Goal: Task Accomplishment & Management: Manage account settings

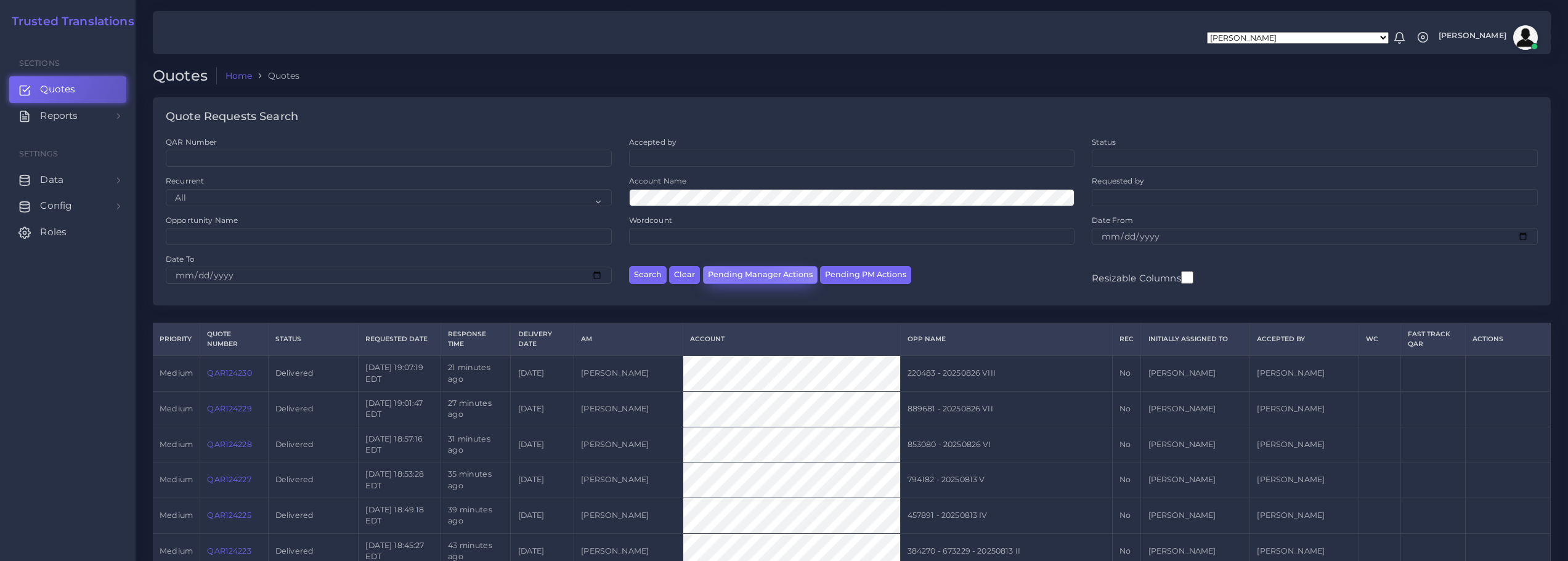
click at [748, 270] on button "Pending Manager Actions" at bounding box center [760, 274] width 114 height 18
select select "awaiting_manager_initial_review"
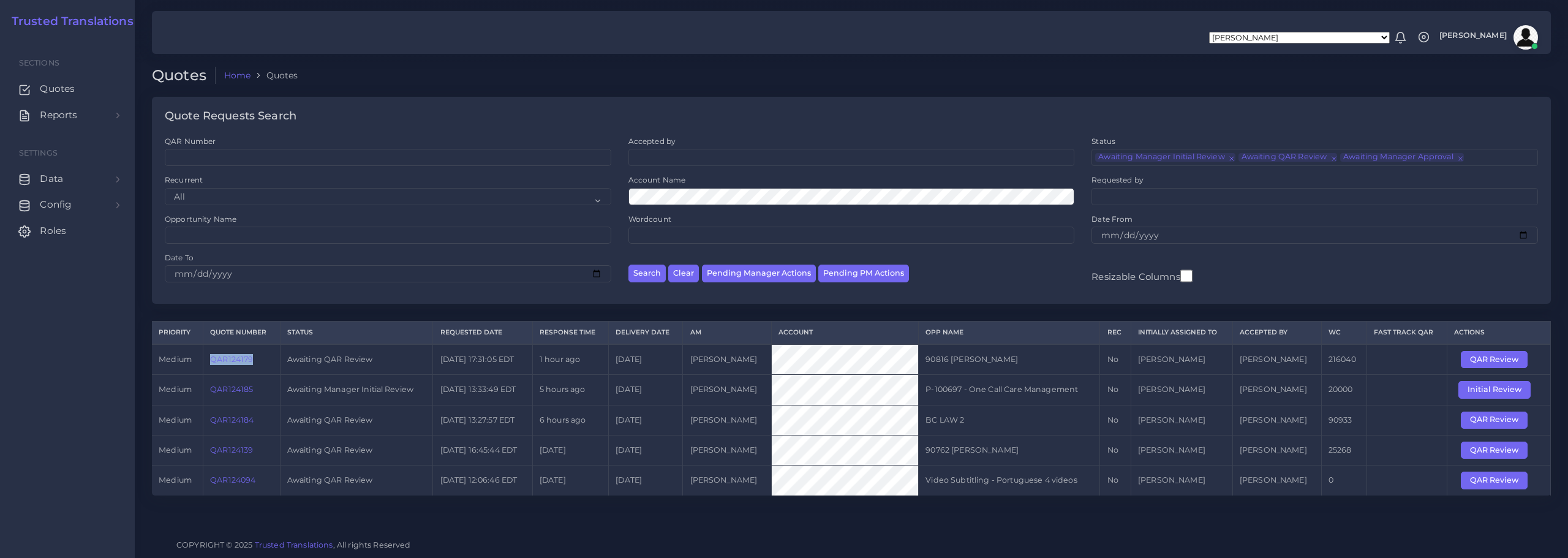
drag, startPoint x: 208, startPoint y: 359, endPoint x: 254, endPoint y: 362, distance: 46.1
click at [254, 362] on td "QAR124179" at bounding box center [241, 360] width 77 height 31
copy link "QAR124179"
drag, startPoint x: 207, startPoint y: 421, endPoint x: 254, endPoint y: 422, distance: 47.0
click at [254, 422] on td "QAR124184" at bounding box center [241, 419] width 77 height 30
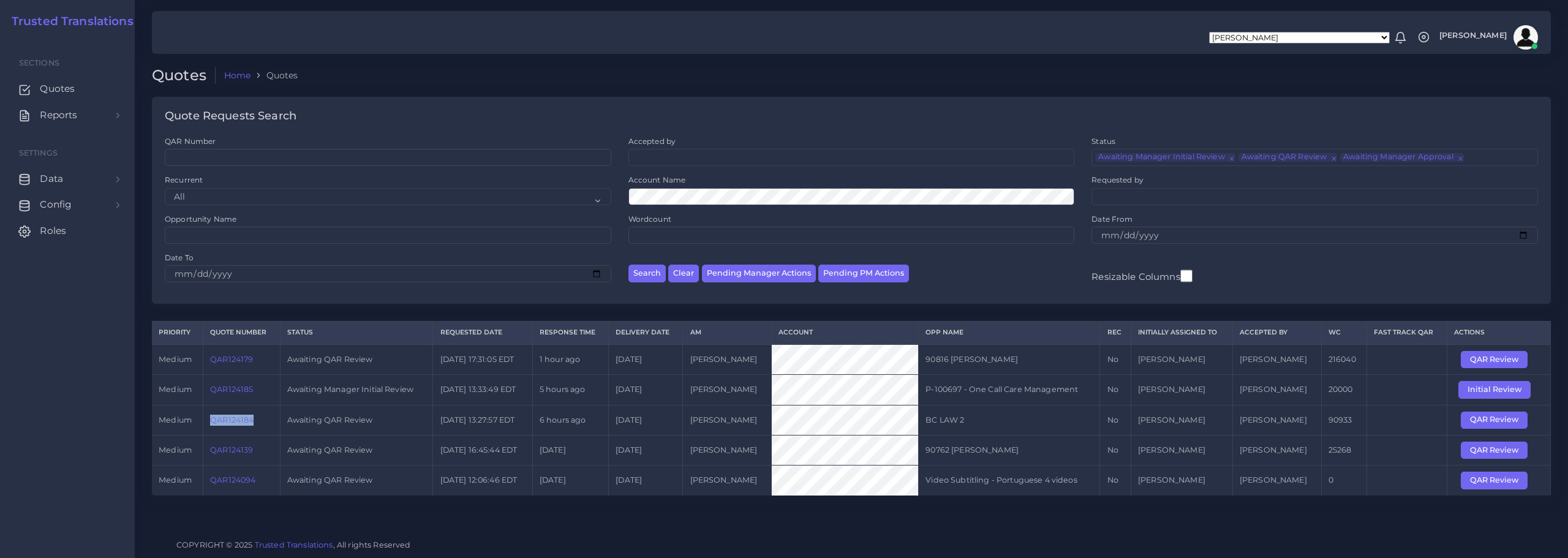
copy link "QAR124184"
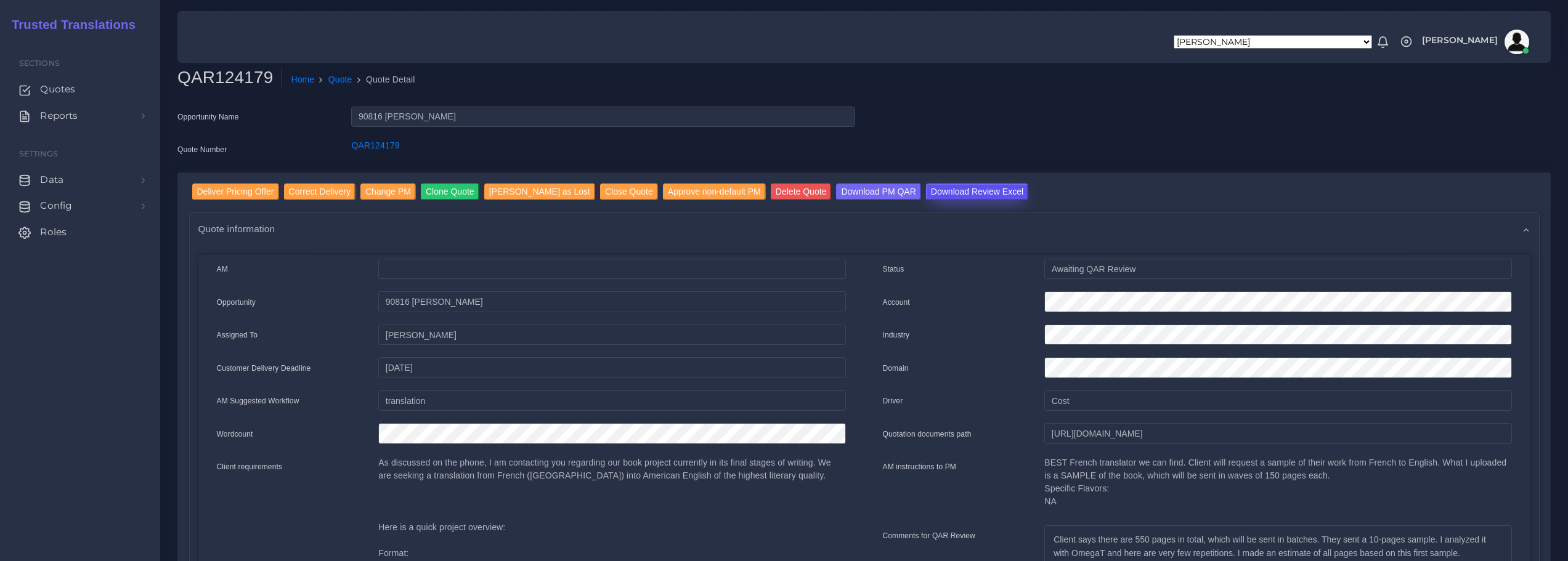
click at [933, 190] on input "Download Review Excel" at bounding box center [977, 191] width 102 height 16
click at [240, 189] on input "Deliver Pricing Offer" at bounding box center [236, 191] width 87 height 16
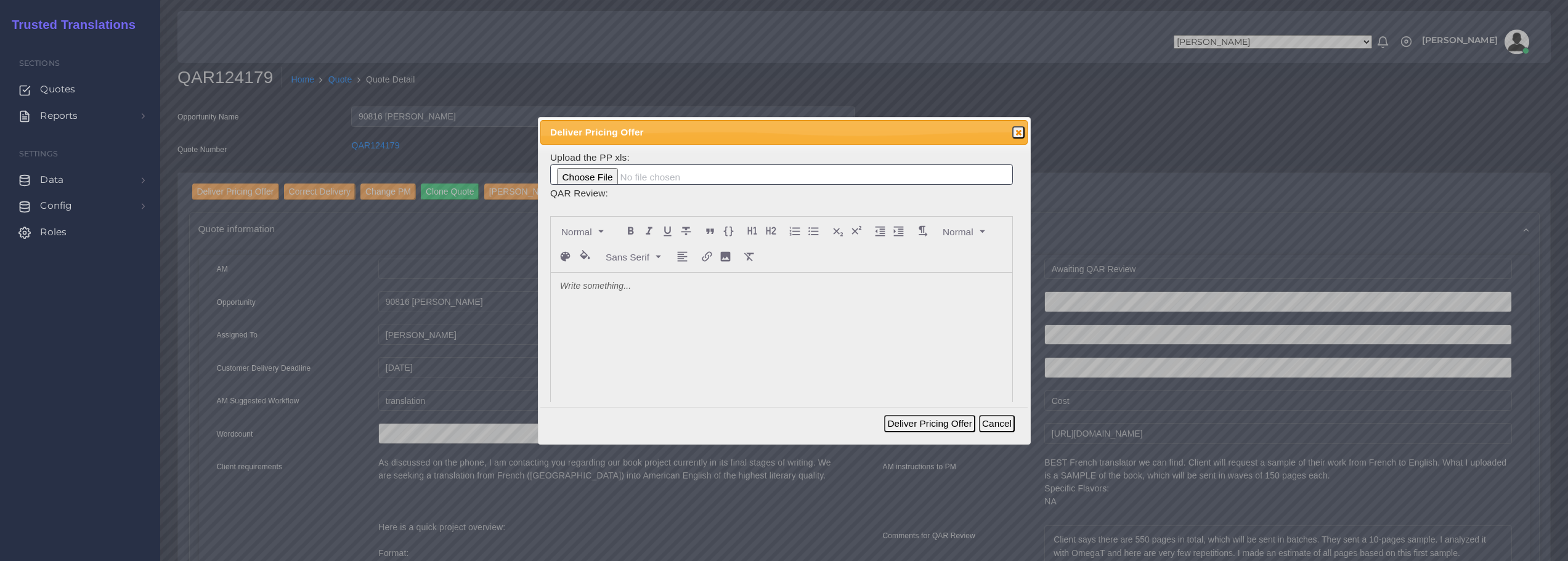
click at [594, 300] on div at bounding box center [781, 364] width 462 height 184
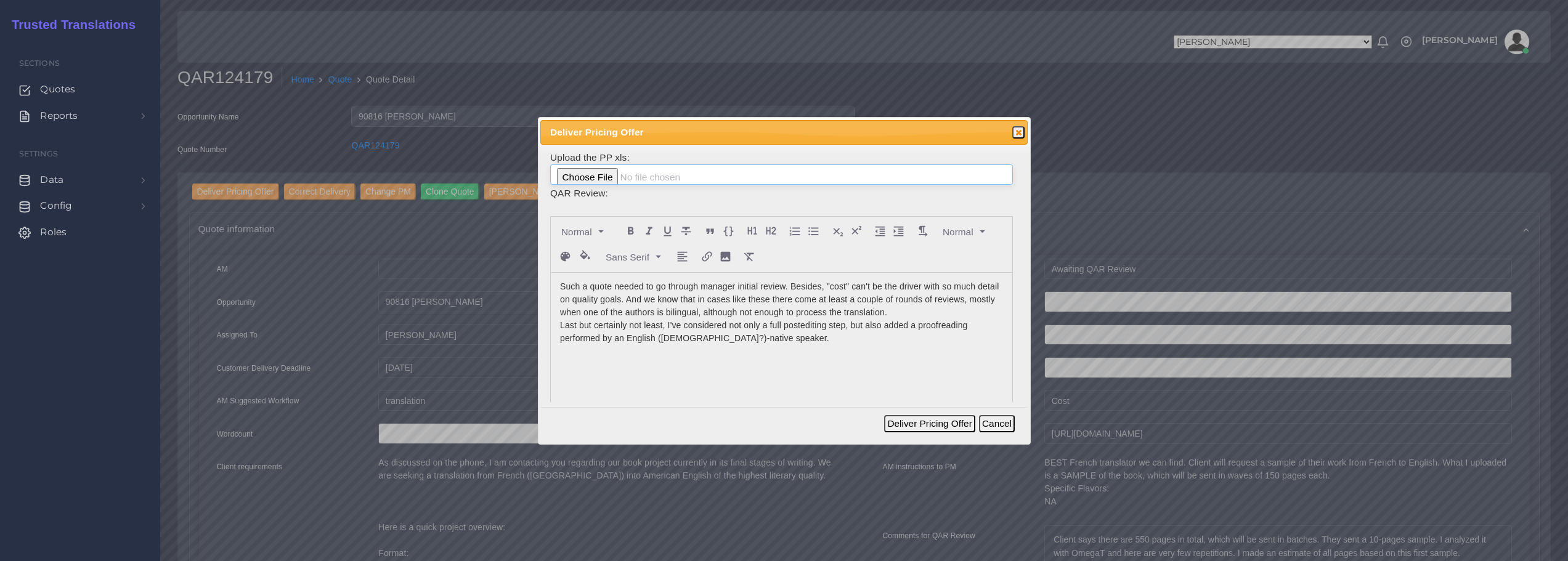
click at [599, 177] on input "file" at bounding box center [781, 175] width 463 height 21
type input "C:\fakepath\124179_Caridi_Sylvana_ToAM.xlsx"
click at [933, 425] on button "Deliver Pricing Offer" at bounding box center [930, 423] width 91 height 17
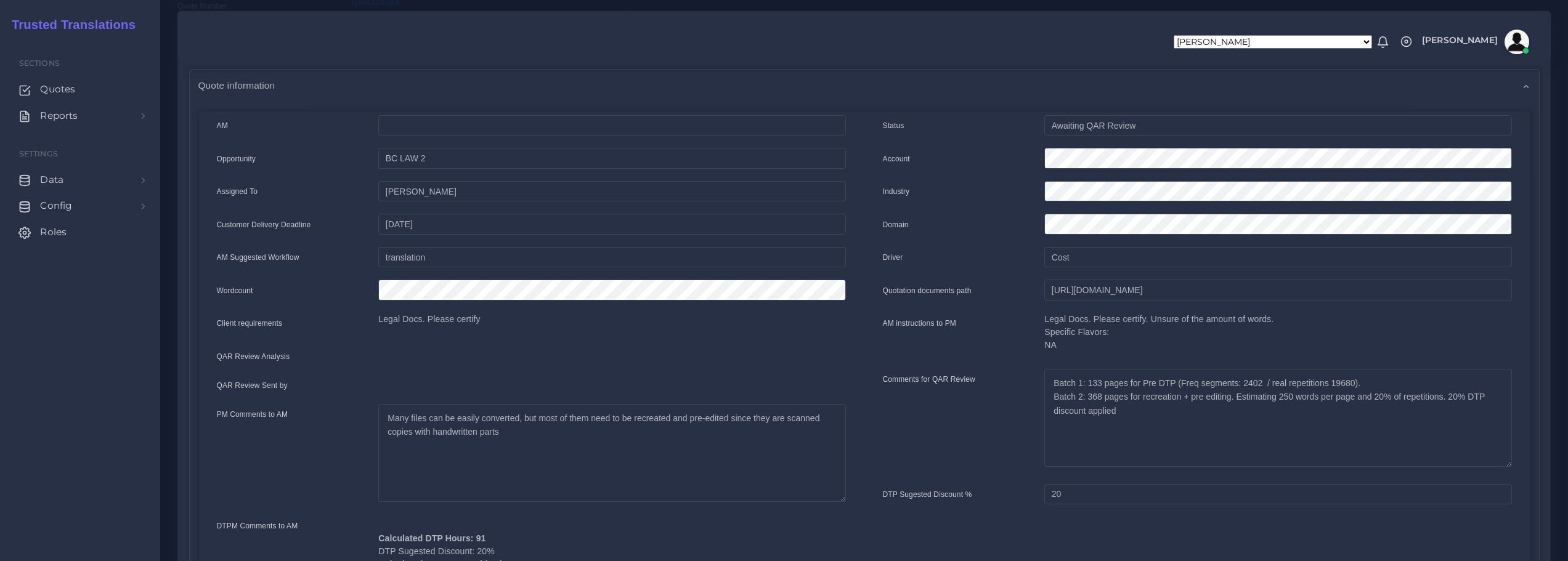
scroll to position [123, 0]
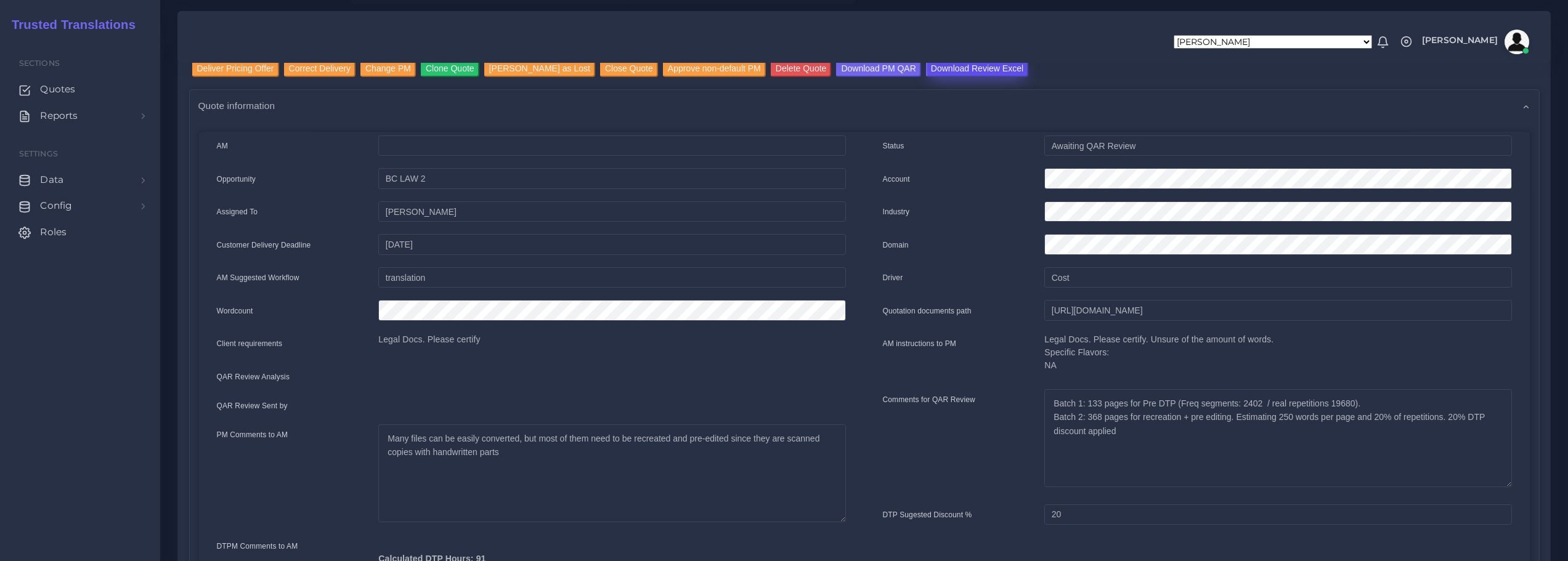
click at [926, 68] on input "Download Review Excel" at bounding box center [977, 68] width 102 height 16
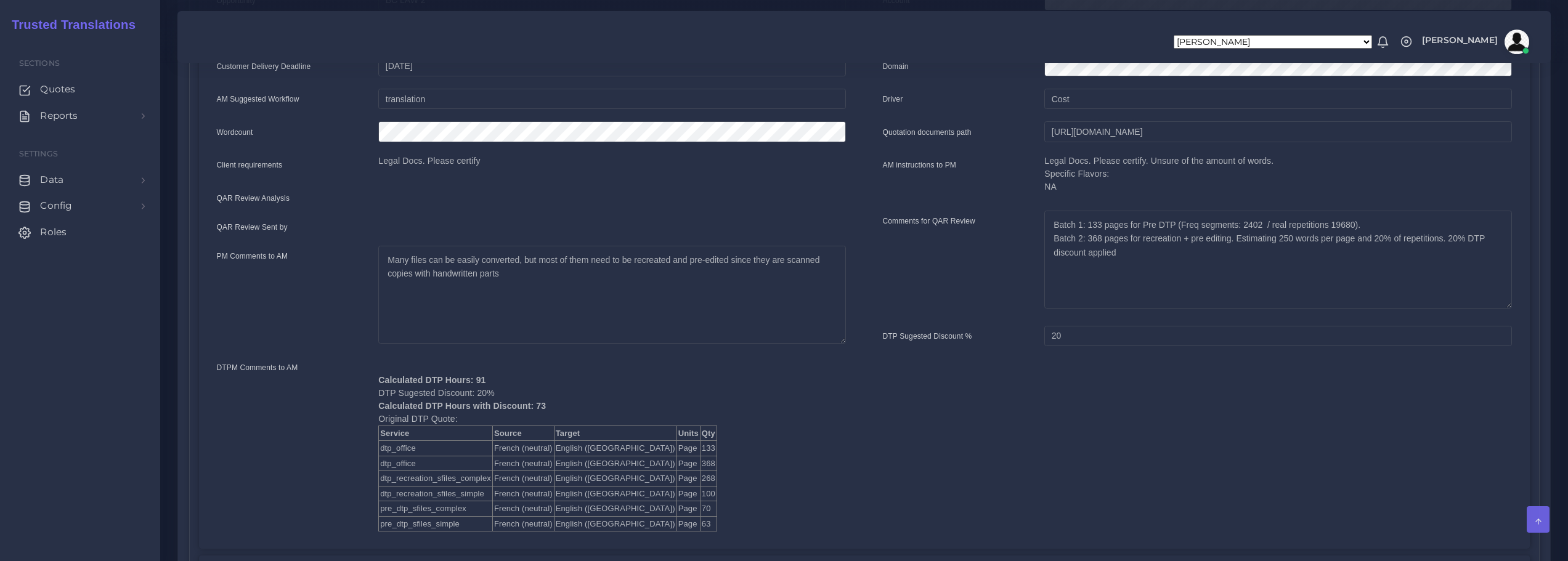
scroll to position [0, 0]
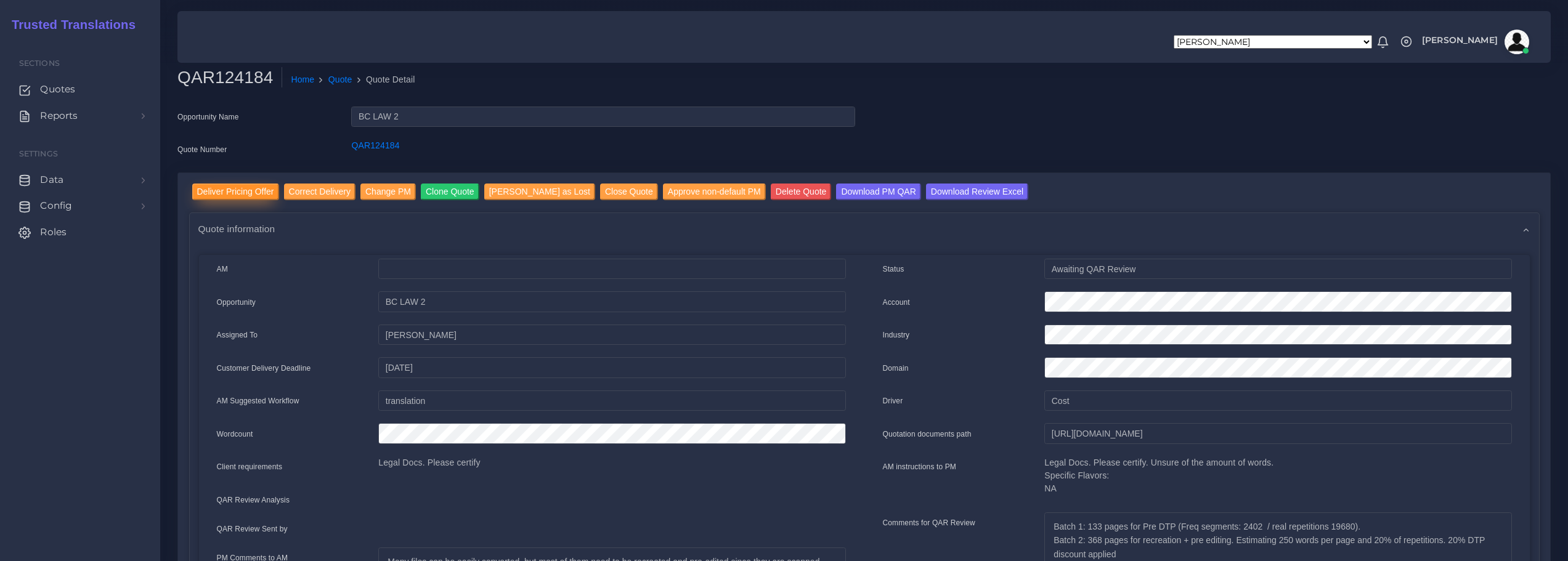
click at [237, 193] on input "Deliver Pricing Offer" at bounding box center [236, 191] width 87 height 16
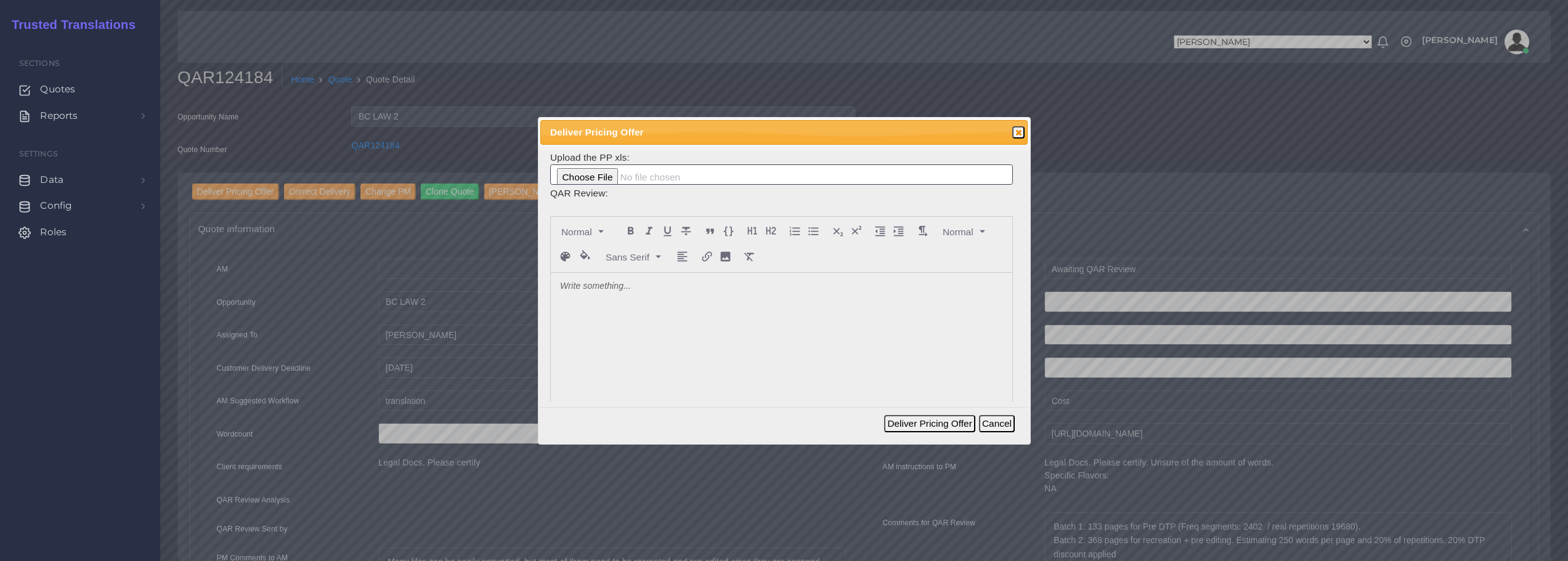
click at [639, 313] on div at bounding box center [781, 364] width 462 height 184
click at [573, 174] on input "file" at bounding box center [781, 175] width 463 height 21
type input "C:\fakepath\124184_BC_Law_Texas_ToAM.xlsx"
click at [930, 422] on button "Deliver Pricing Offer" at bounding box center [930, 423] width 91 height 17
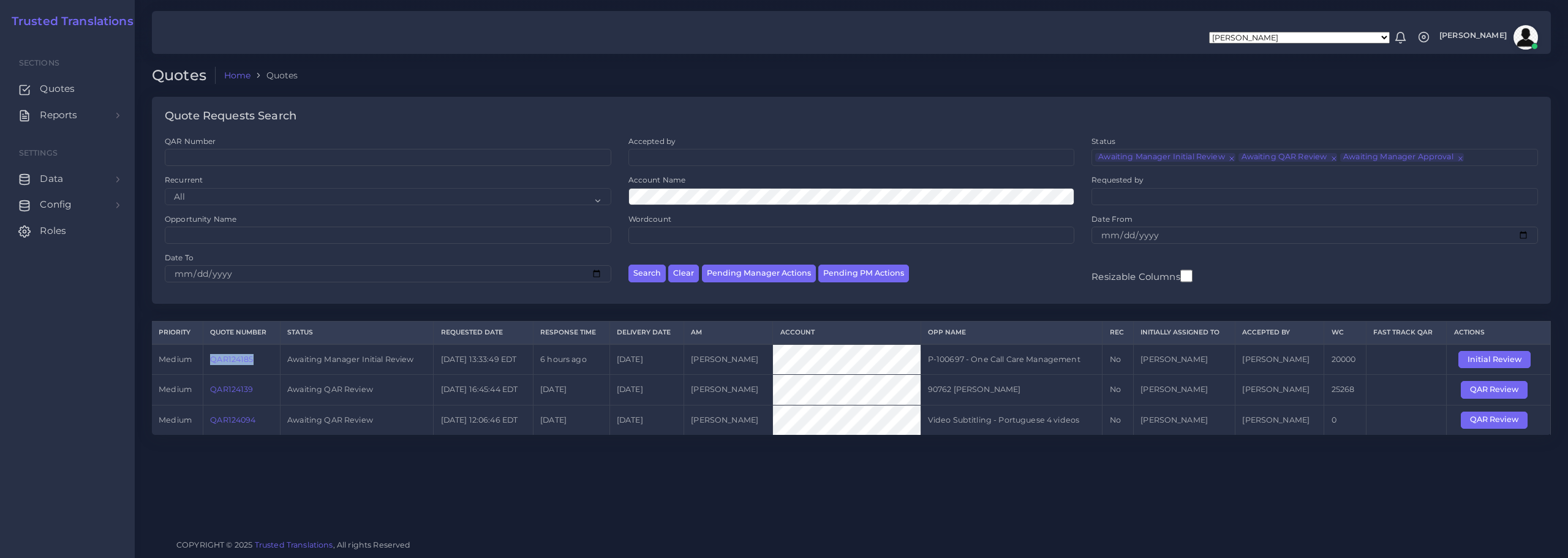
drag, startPoint x: 208, startPoint y: 359, endPoint x: 257, endPoint y: 356, distance: 49.1
click at [257, 356] on td "QAR124185" at bounding box center [242, 360] width 77 height 31
copy link "QAR124185"
drag, startPoint x: 208, startPoint y: 423, endPoint x: 257, endPoint y: 421, distance: 49.0
click at [257, 421] on td "QAR124094" at bounding box center [242, 419] width 77 height 30
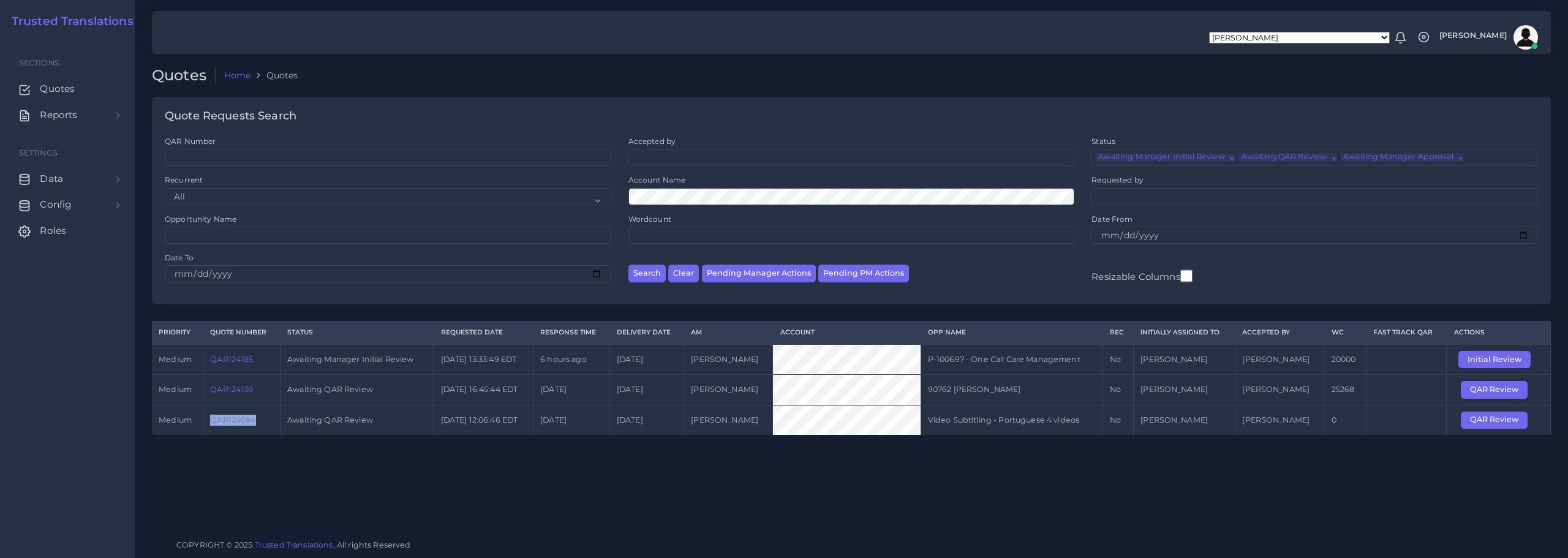
copy link "QAR124094"
click at [228, 418] on link "QAR124094" at bounding box center [232, 419] width 46 height 9
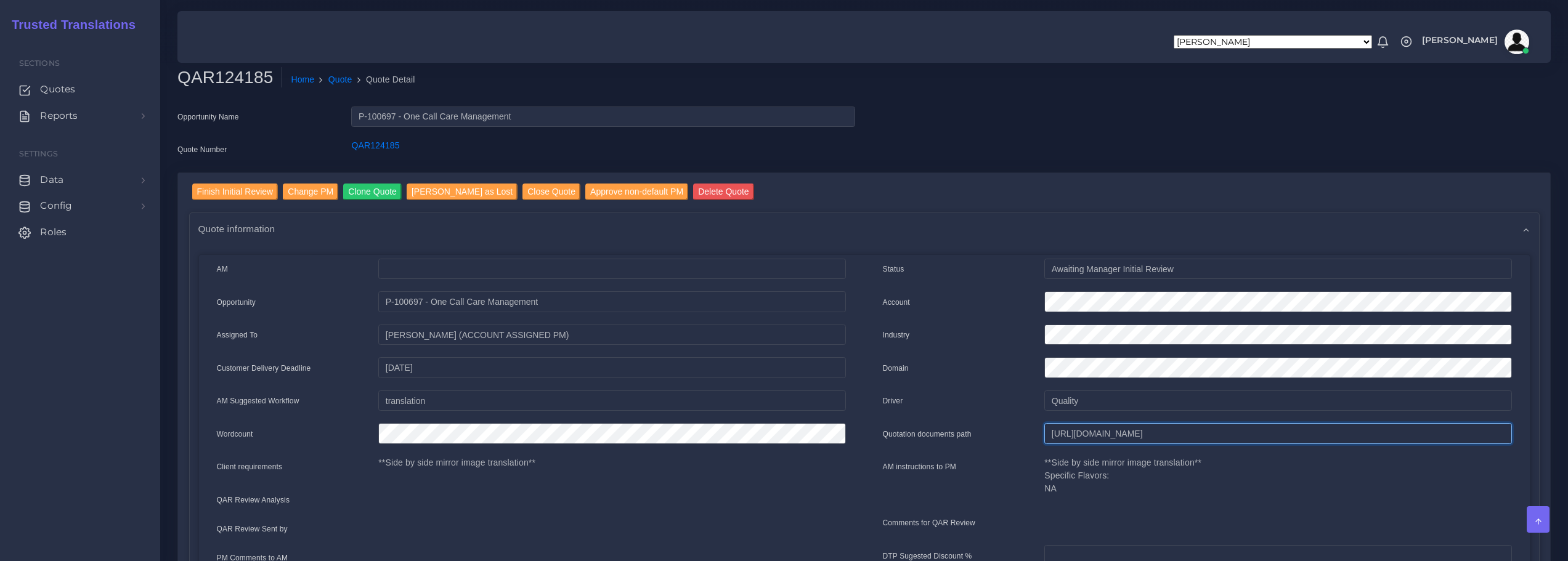
scroll to position [0, 408]
drag, startPoint x: 1053, startPoint y: 435, endPoint x: 1577, endPoint y: 436, distance: 524.0
click at [1567, 436] on html "[PERSON_NAME] [PERSON_NAME] [PERSON_NAME] [PERSON_NAME] PM [PERSON_NAME] [PERSO…" at bounding box center [784, 280] width 1568 height 561
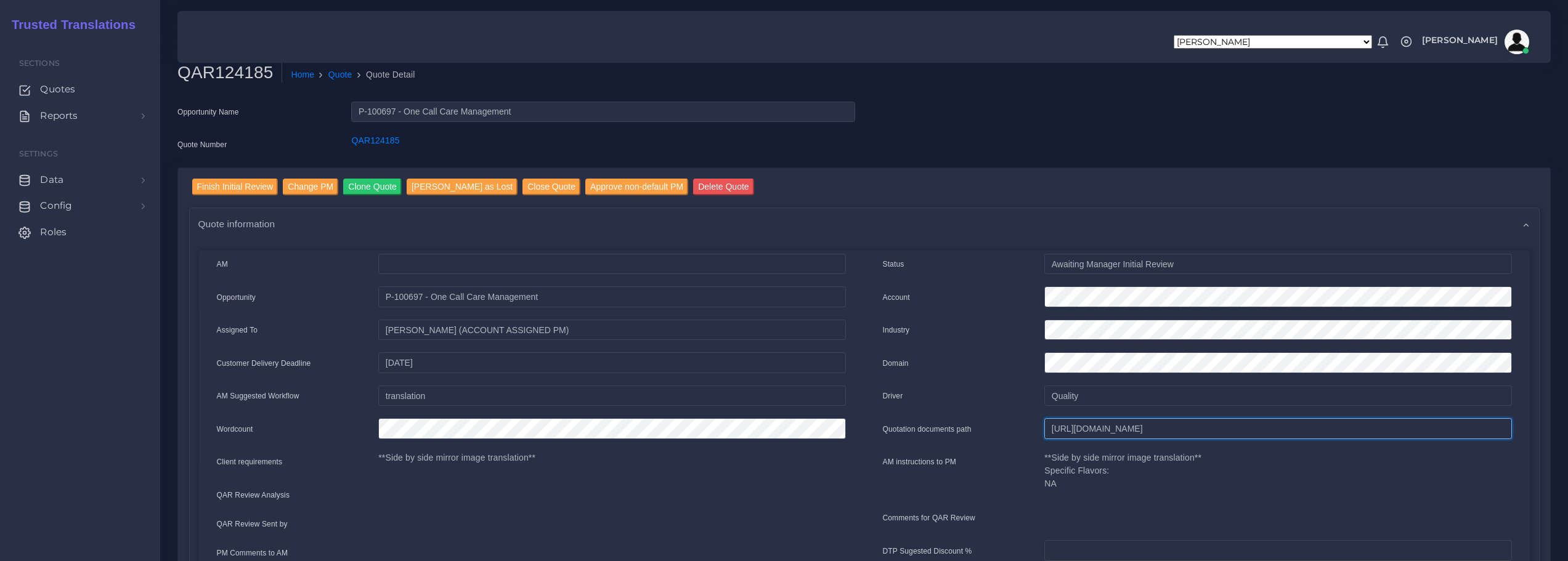
scroll to position [0, 0]
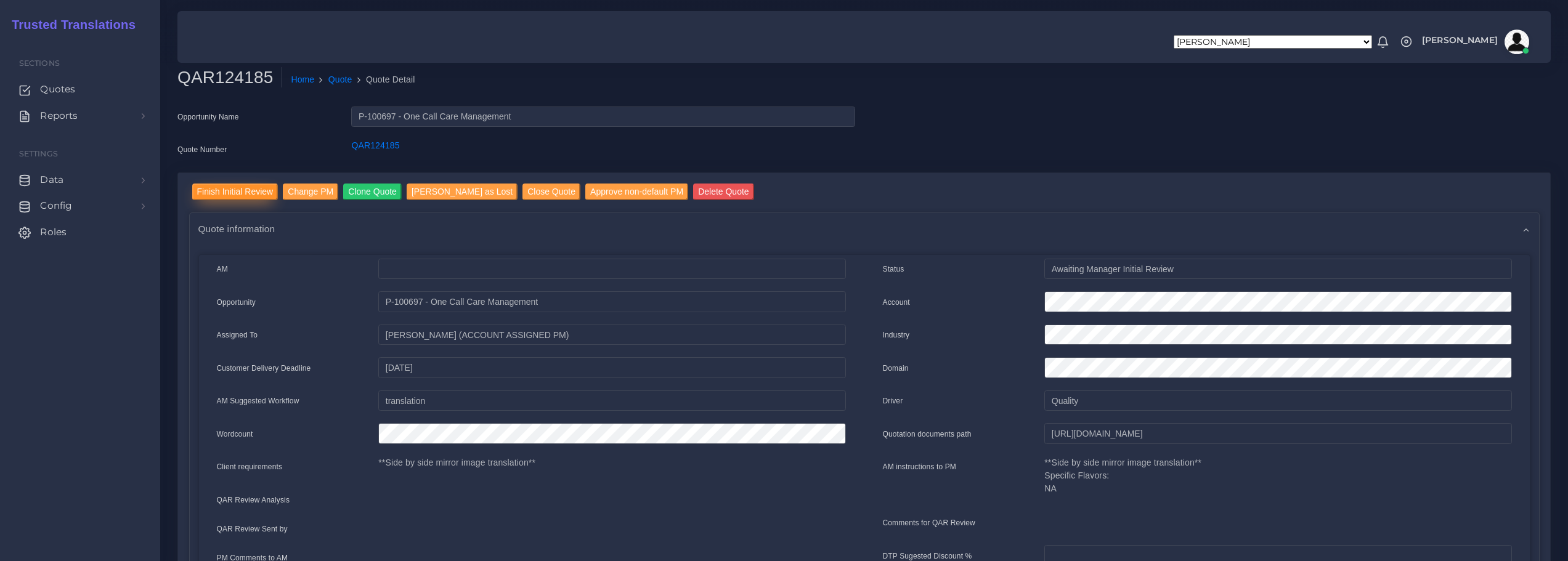
click at [238, 191] on input "Finish Initial Review" at bounding box center [236, 191] width 87 height 16
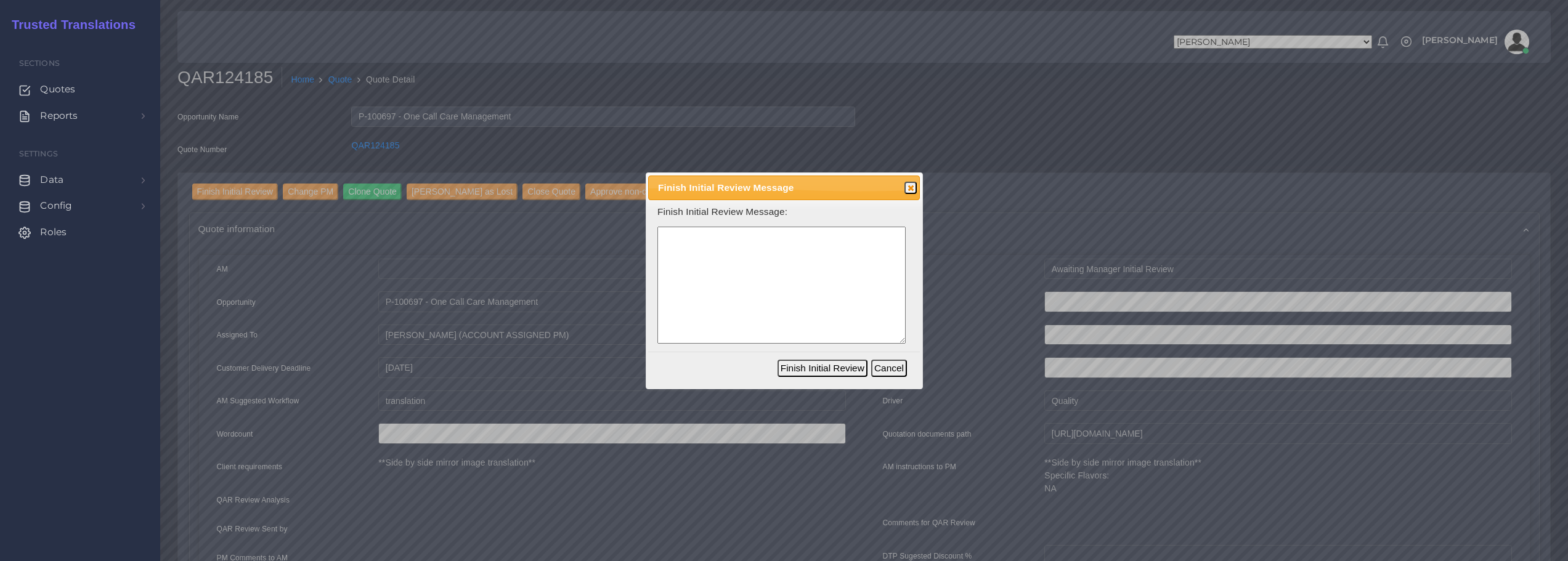
click at [714, 274] on textarea at bounding box center [781, 286] width 249 height 118
type textarea "I see no files on Zoho Drive. Let me know if you need help with anything for th…"
click at [813, 371] on button "Finish Initial Review" at bounding box center [823, 368] width 90 height 17
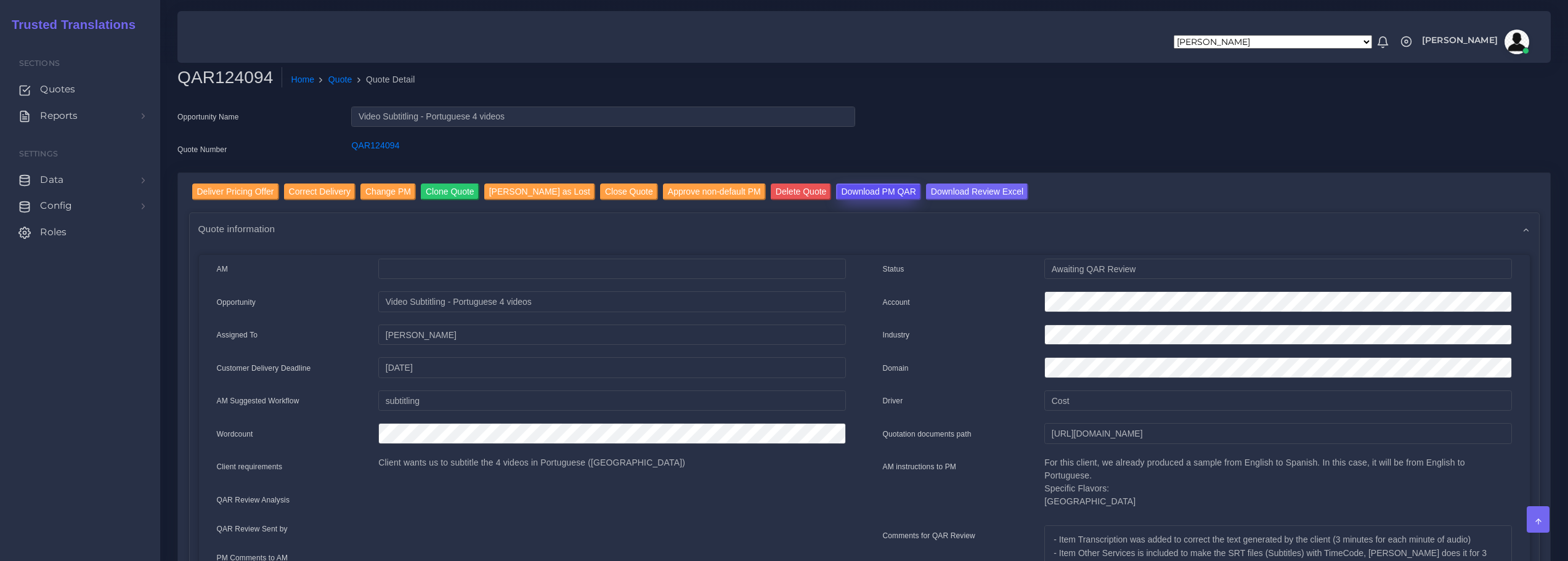
click at [867, 190] on input "Download PM QAR" at bounding box center [878, 191] width 84 height 16
click at [942, 189] on input "Download Review Excel" at bounding box center [977, 191] width 102 height 16
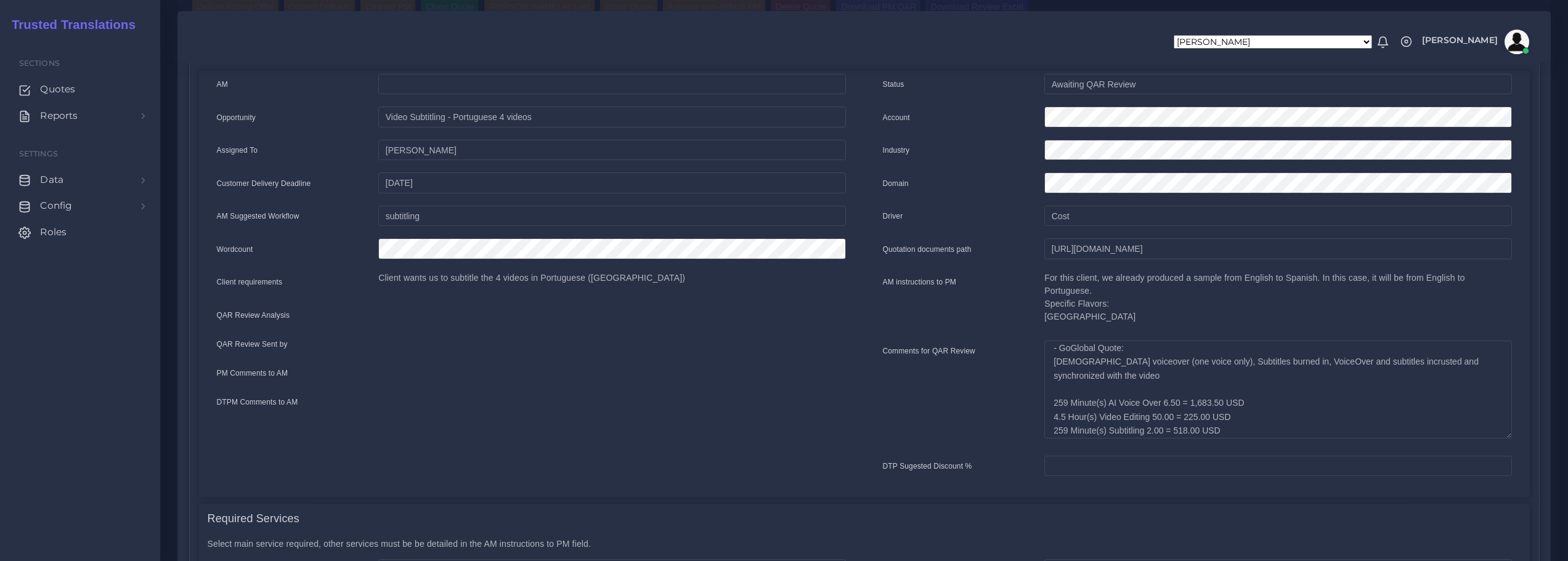
scroll to position [123, 0]
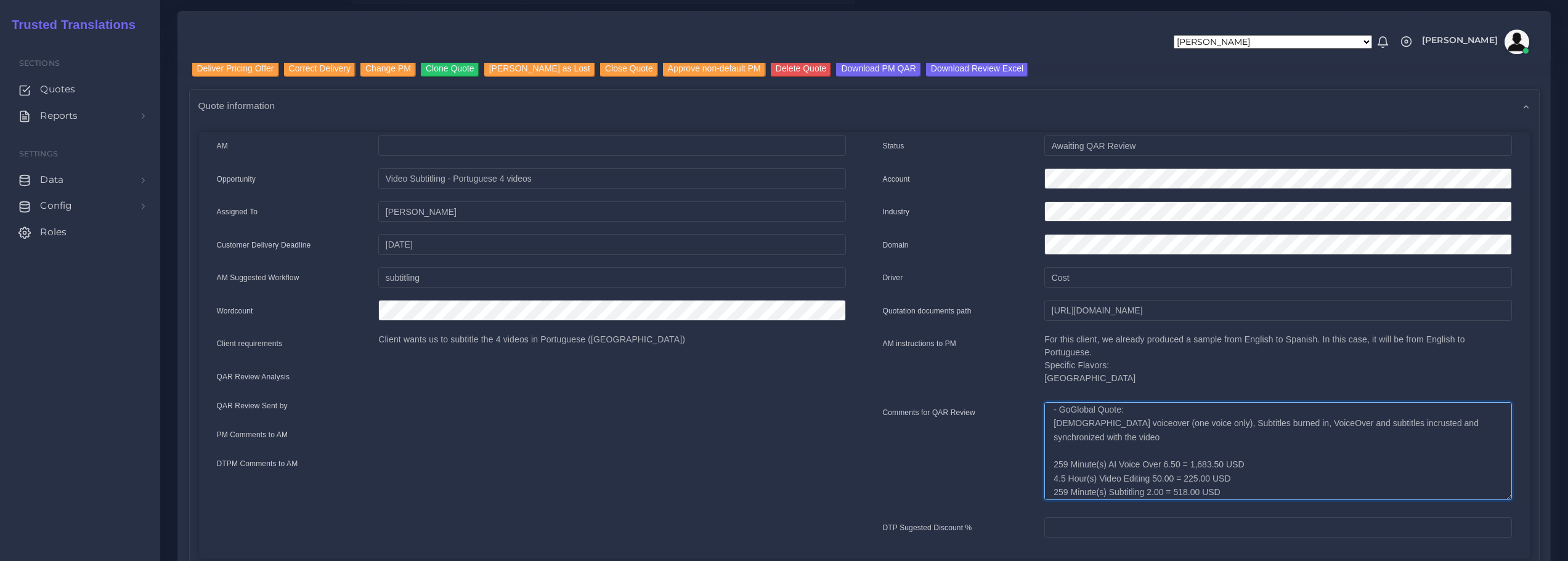
drag, startPoint x: 1501, startPoint y: 441, endPoint x: 1504, endPoint y: 433, distance: 8.5
click at [1504, 433] on textarea "- Item Transcription was added to correct the text generated by the client (3 m…" at bounding box center [1277, 450] width 467 height 98
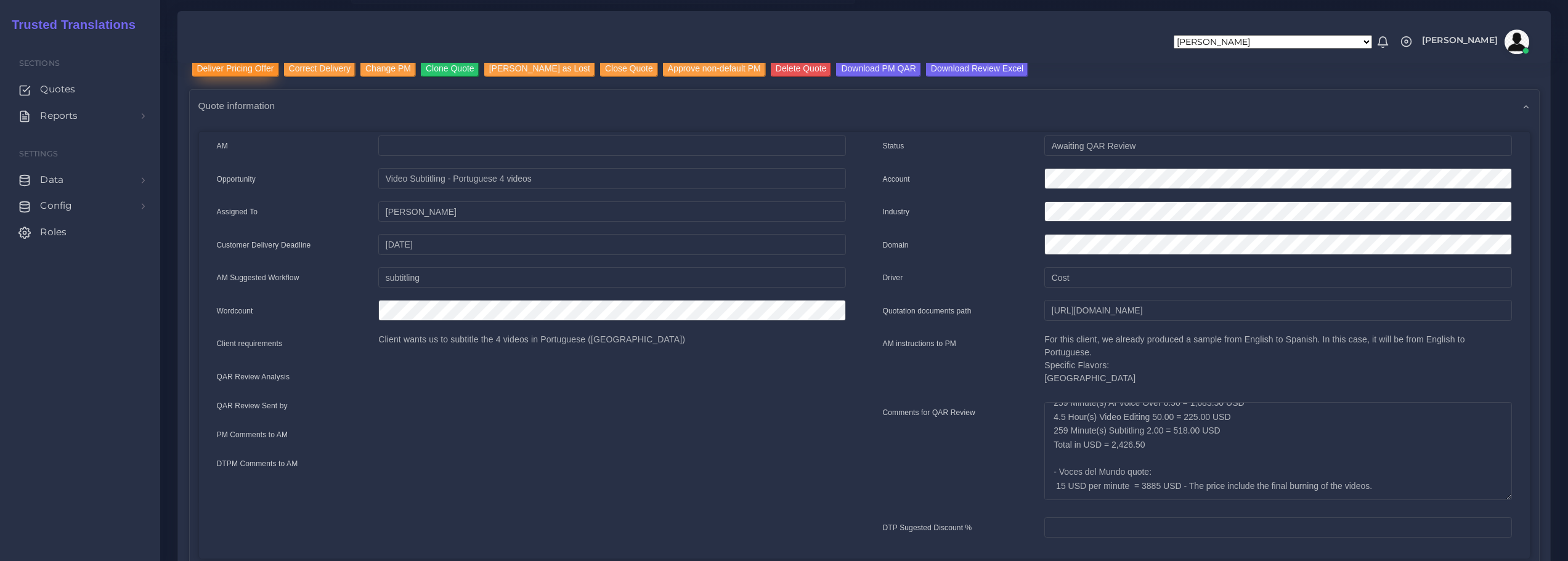
click at [254, 65] on input "Deliver Pricing Offer" at bounding box center [236, 68] width 87 height 16
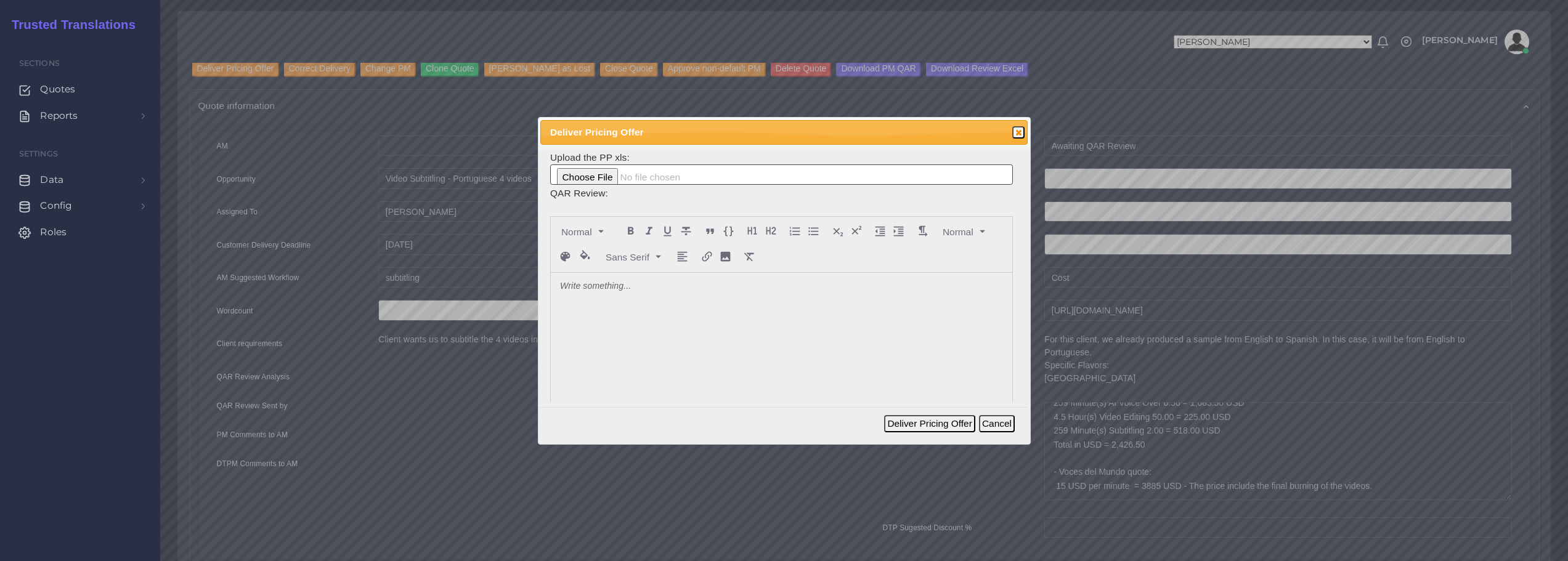
click at [619, 296] on div at bounding box center [781, 364] width 462 height 184
click at [878, 289] on p "Let's compare this quote with what has already been quoted for the sample in Sp…" at bounding box center [781, 287] width 443 height 13
click at [0, 0] on lt-span "Spanish ," at bounding box center [0, 0] width 0 height 0
click at [987, 289] on p "Let's compare this quote with what has already been quoted for the sample in Sp…" at bounding box center [781, 287] width 443 height 13
drag, startPoint x: 967, startPoint y: 287, endPoint x: 991, endPoint y: 308, distance: 31.9
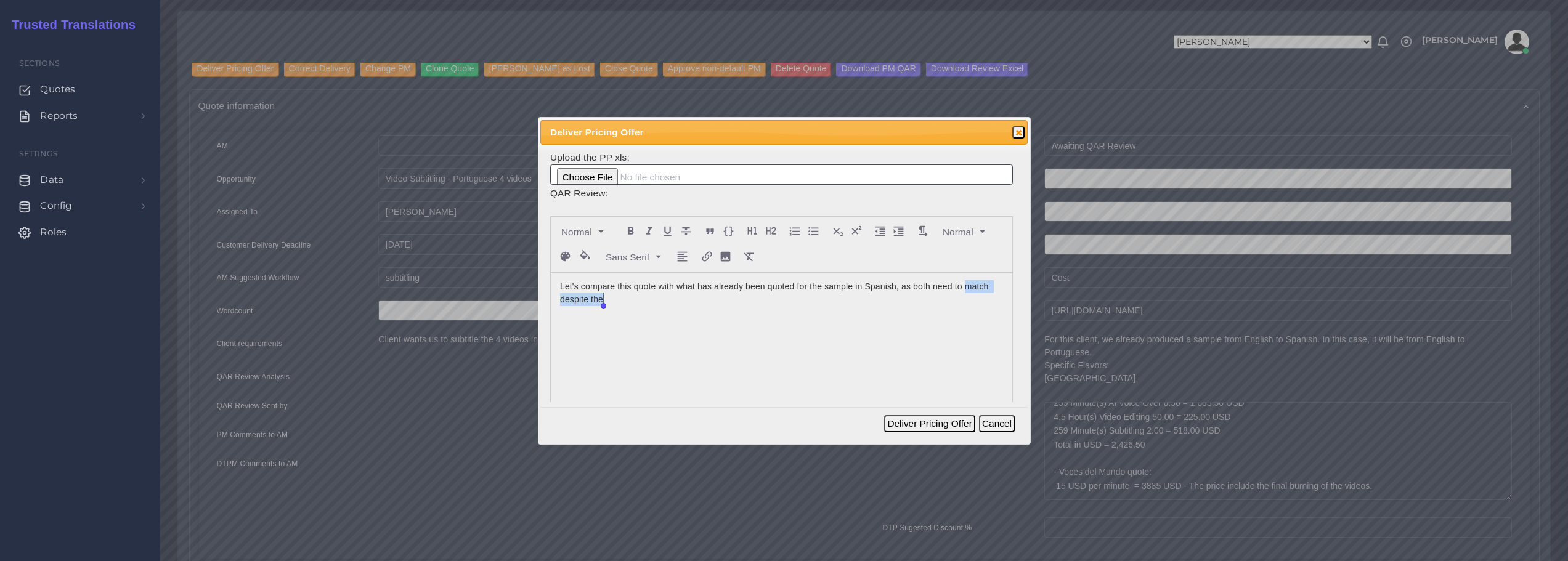
click at [991, 308] on div "Let's compare this quote with what has already been quoted for the sample in Sp…" at bounding box center [781, 364] width 462 height 184
click at [573, 178] on input "file" at bounding box center [781, 175] width 463 height 21
type input "C:\fakepath\124094_Carrier_Corporation_ToAM.xlsx"
click at [934, 421] on button "Deliver Pricing Offer" at bounding box center [930, 423] width 91 height 17
